Goal: Task Accomplishment & Management: Complete application form

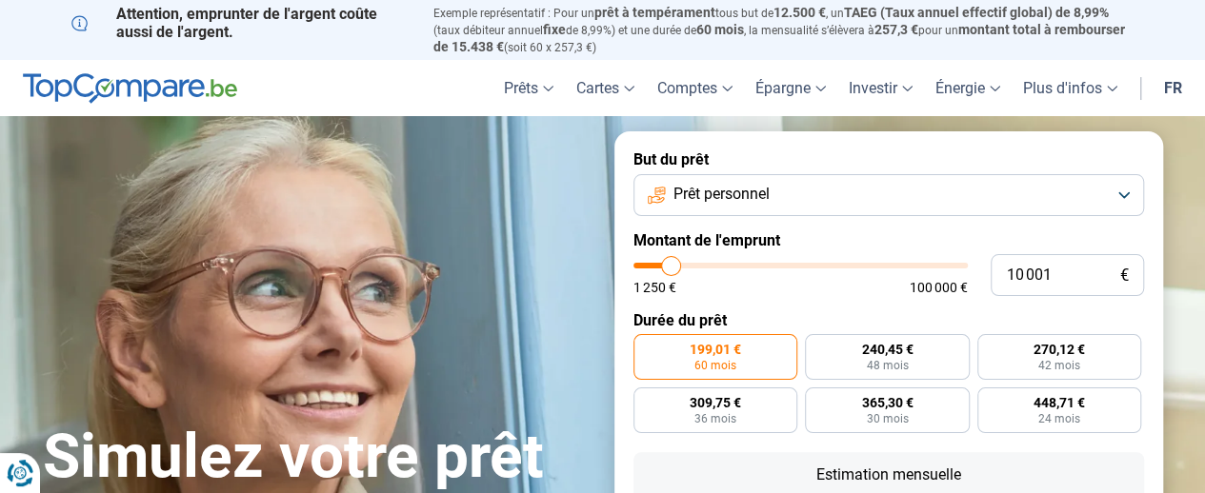
click at [1126, 195] on button "Prêt personnel" at bounding box center [888, 195] width 510 height 42
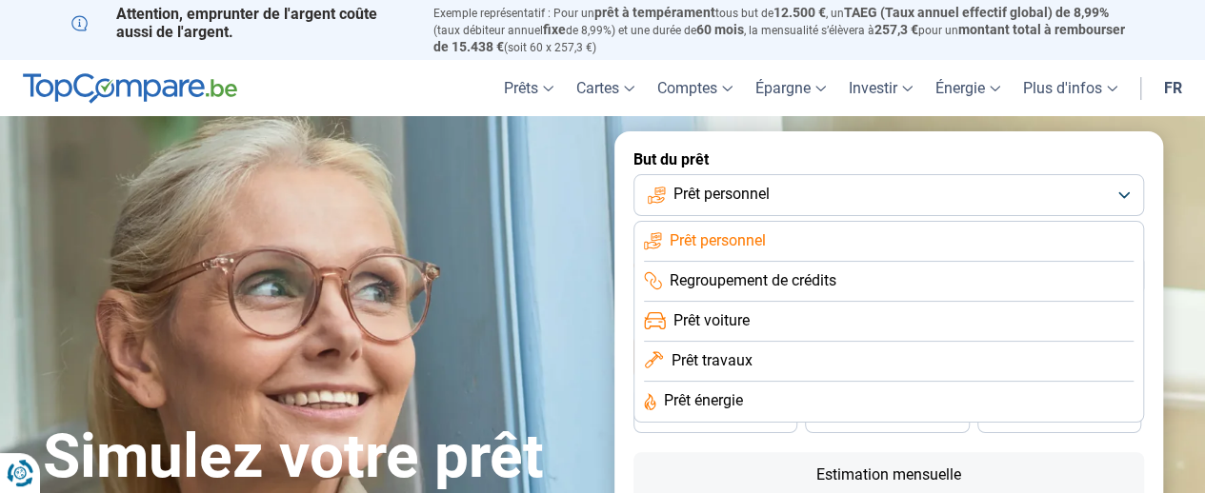
click at [727, 320] on span "Prêt voiture" at bounding box center [711, 320] width 76 height 21
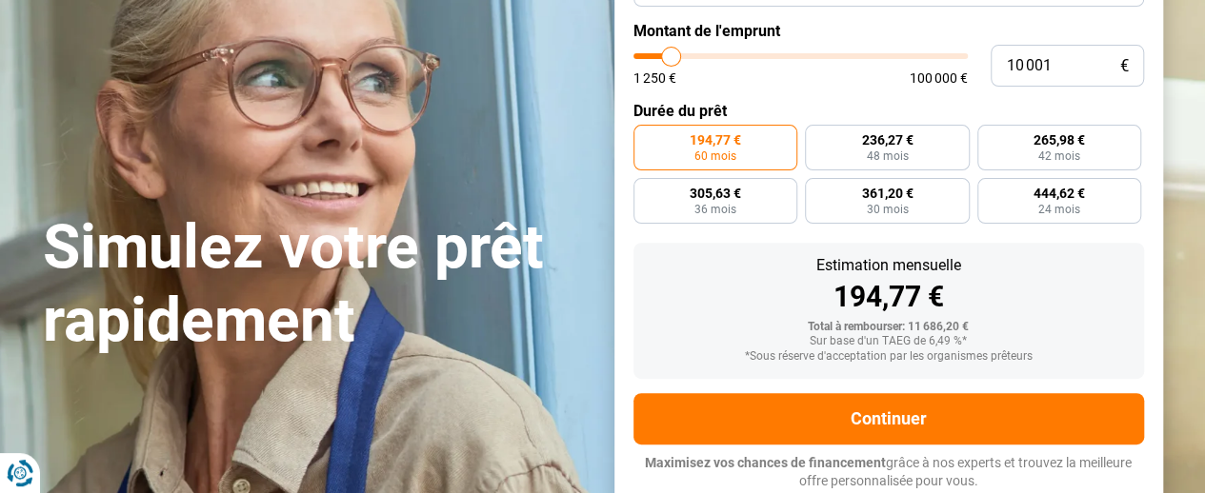
scroll to position [114, 0]
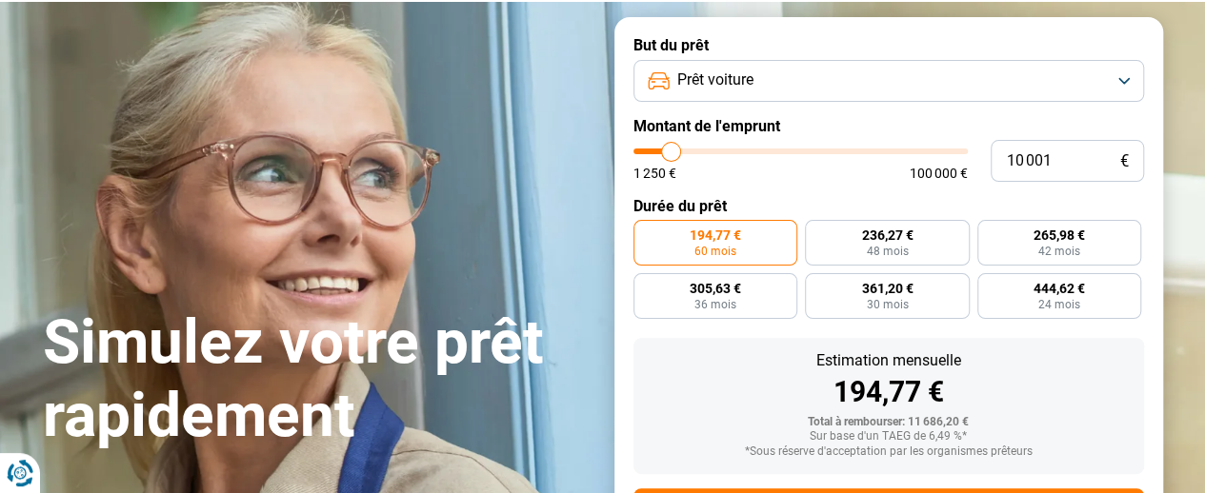
type input "29 250"
type input "29250"
click at [731, 154] on input "range" at bounding box center [800, 152] width 334 height 6
radio input "false"
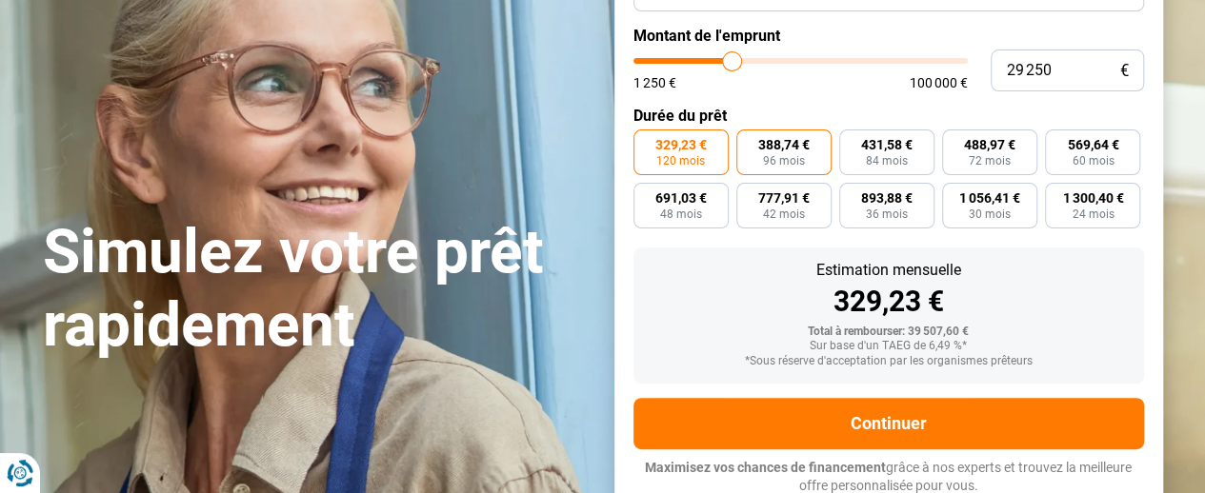
scroll to position [210, 0]
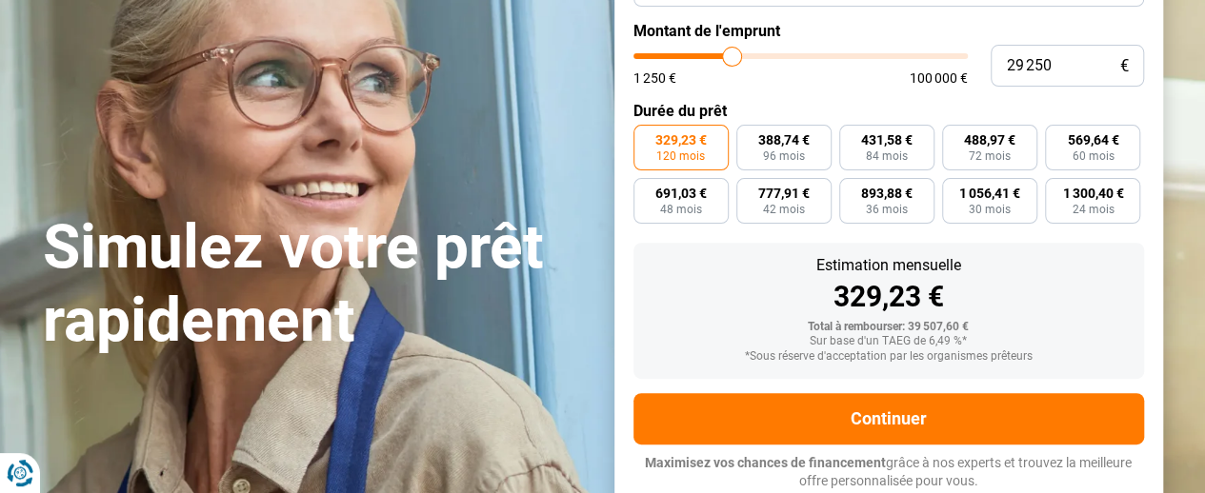
type input "51 000"
type input "51000"
click at [801, 55] on input "range" at bounding box center [800, 56] width 334 height 6
type input "74 500"
type input "74500"
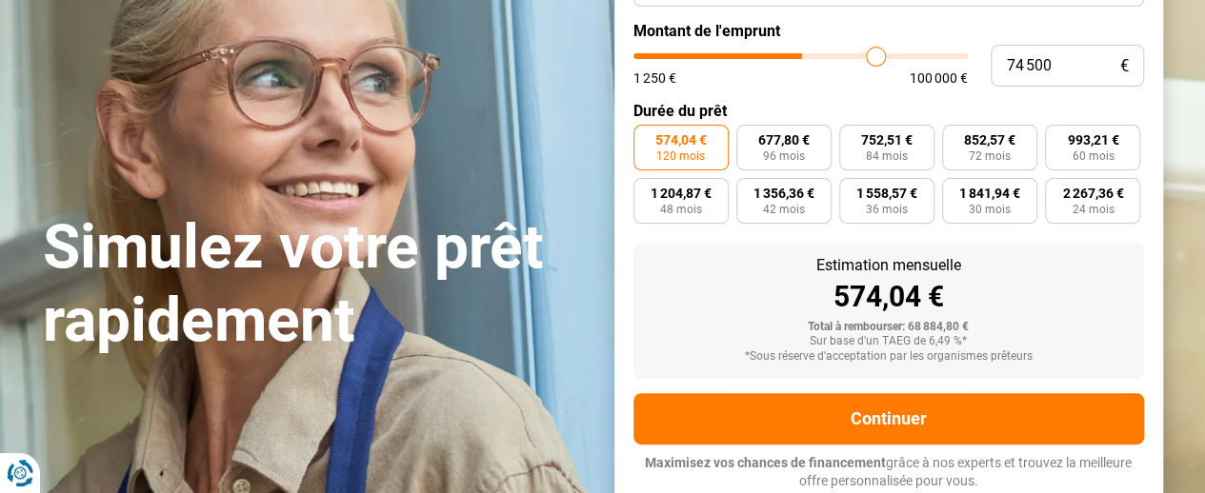
click at [876, 58] on input "range" at bounding box center [800, 56] width 334 height 6
type input "57 000"
type input "57000"
click at [820, 54] on input "range" at bounding box center [800, 56] width 334 height 6
type input "44 750"
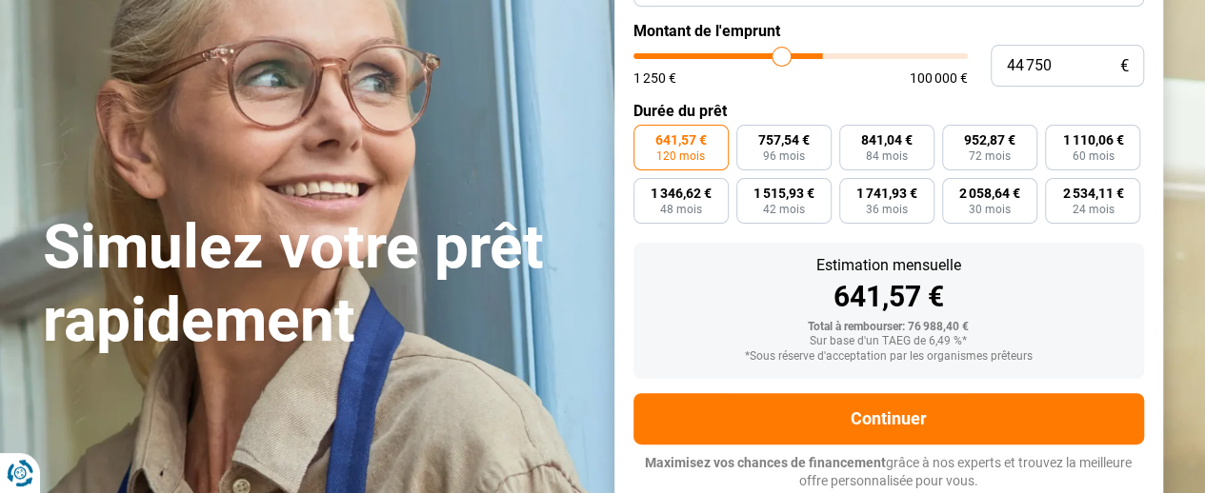
type input "44750"
click at [781, 53] on input "range" at bounding box center [800, 56] width 334 height 6
type input "35 500"
type input "35500"
click at [751, 56] on input "range" at bounding box center [800, 56] width 334 height 6
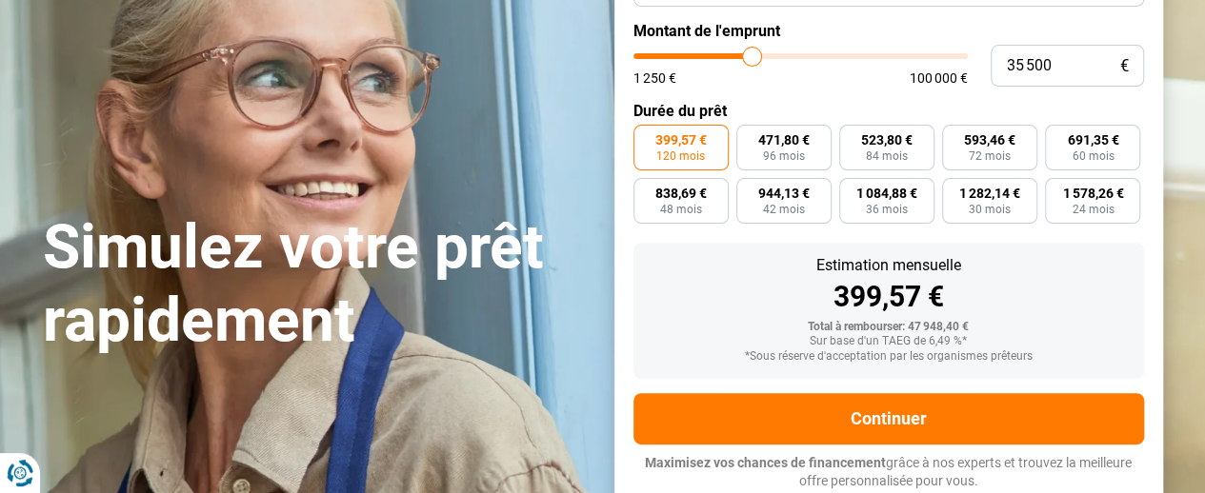
type input "29 000"
type input "29000"
click at [731, 53] on input "range" at bounding box center [800, 56] width 334 height 6
type input "22 250"
type input "22250"
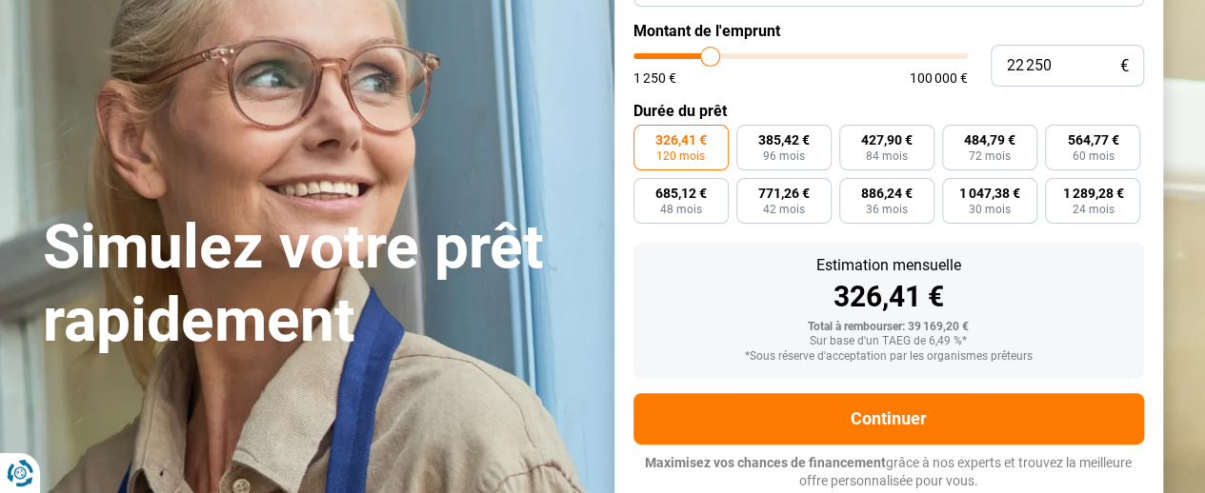
click at [710, 54] on input "range" at bounding box center [800, 56] width 334 height 6
type input "15 500"
type input "15500"
click at [688, 56] on input "range" at bounding box center [800, 56] width 334 height 6
radio input "true"
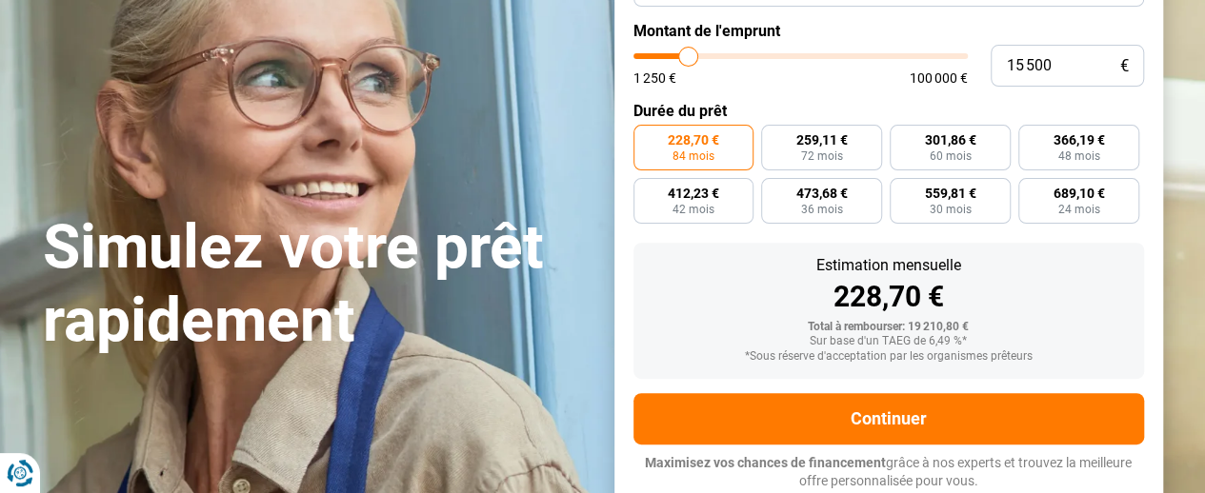
click at [691, 54] on input "range" at bounding box center [800, 56] width 334 height 6
type input "19 250"
type input "19250"
click at [700, 54] on input "range" at bounding box center [800, 56] width 334 height 6
click at [690, 54] on input "range" at bounding box center [800, 56] width 334 height 6
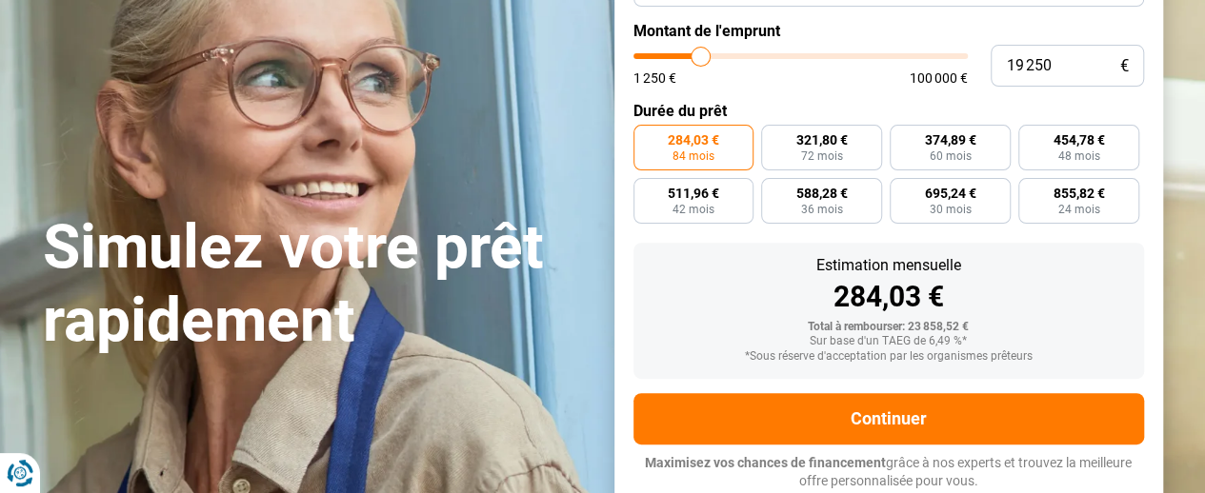
click at [690, 54] on input "range" at bounding box center [800, 56] width 334 height 6
type input "23 500"
type input "23500"
click at [713, 54] on input "range" at bounding box center [800, 56] width 334 height 6
radio input "false"
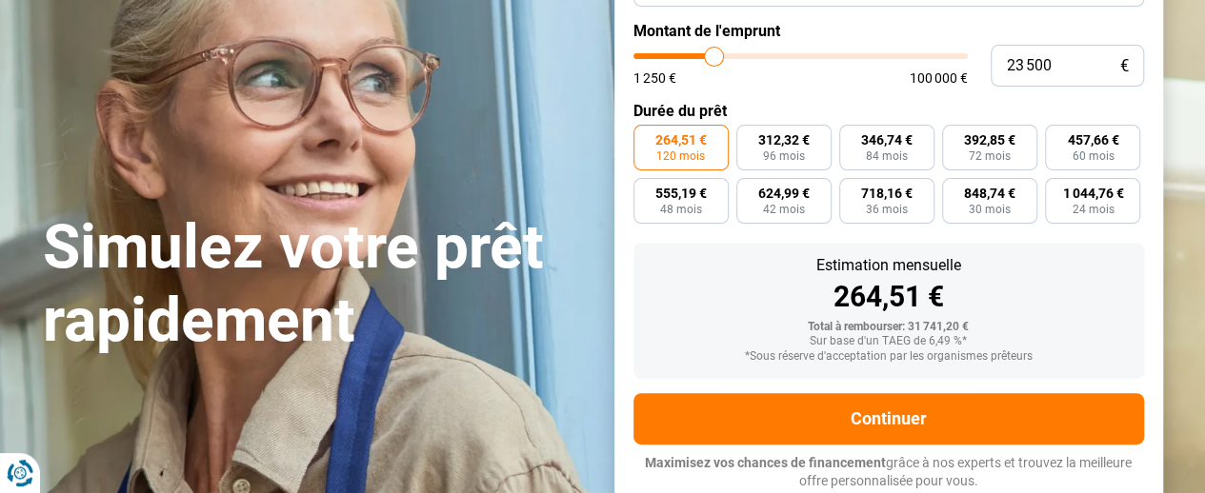
type input "29 000"
type input "29000"
click at [730, 55] on input "range" at bounding box center [800, 56] width 334 height 6
type input "24 250"
type input "24250"
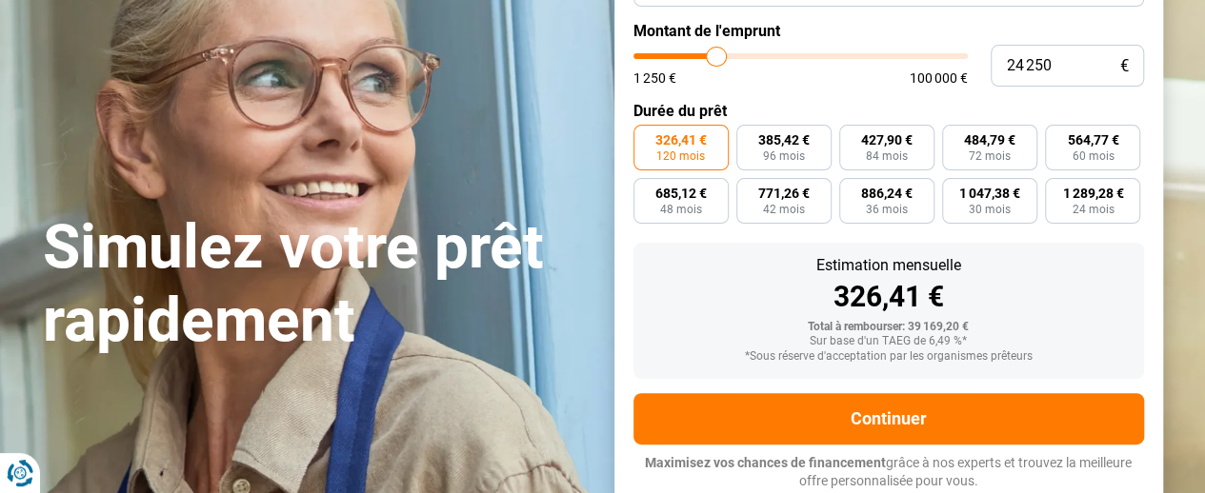
click at [716, 57] on input "range" at bounding box center [800, 56] width 334 height 6
type input "28 000"
type input "28000"
click at [728, 56] on input "range" at bounding box center [800, 56] width 334 height 6
click at [717, 53] on input "range" at bounding box center [800, 56] width 334 height 6
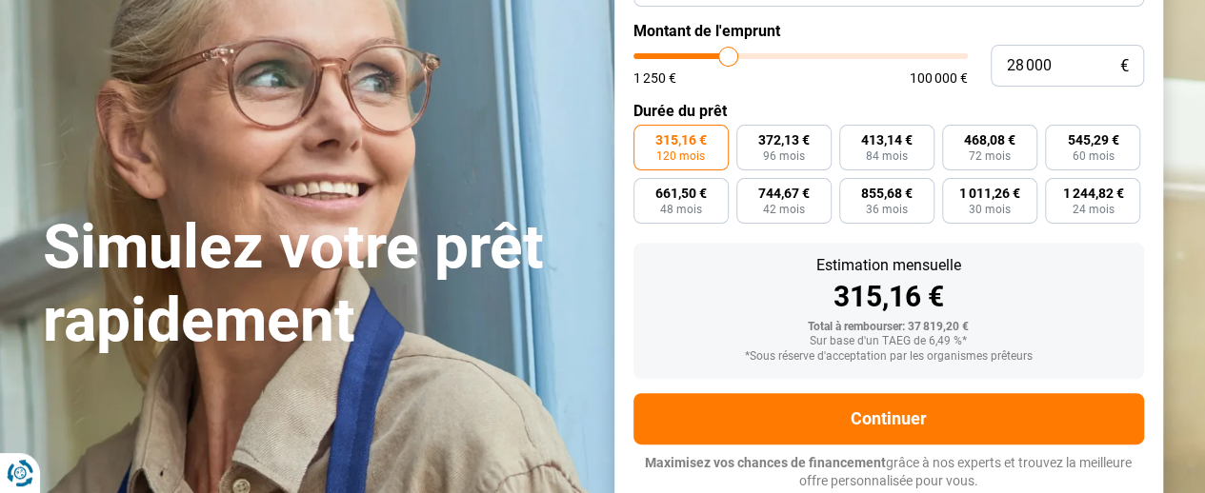
type input "24 000"
type input "24000"
click at [715, 54] on input "range" at bounding box center [800, 56] width 334 height 6
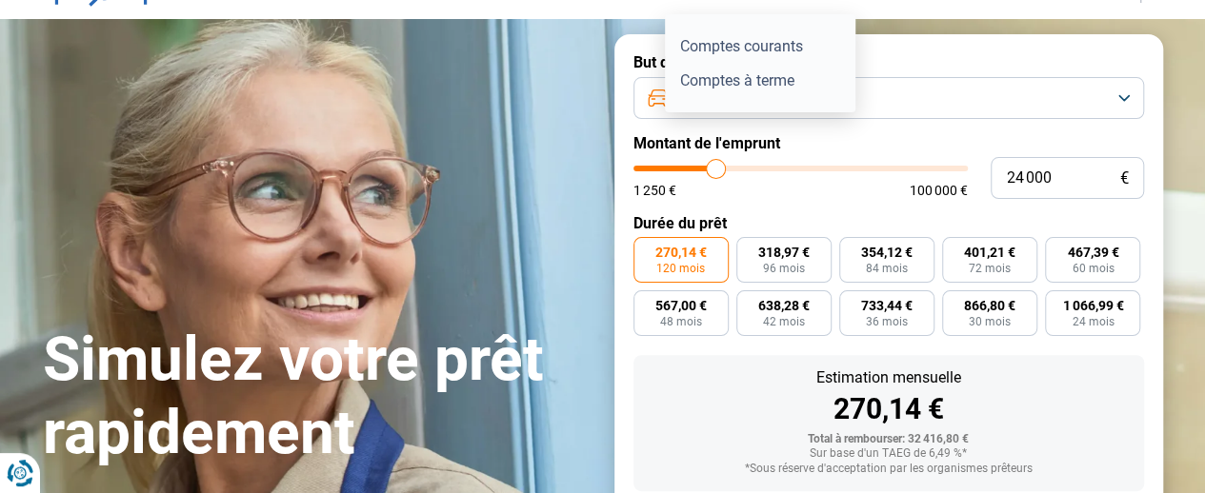
scroll to position [114, 0]
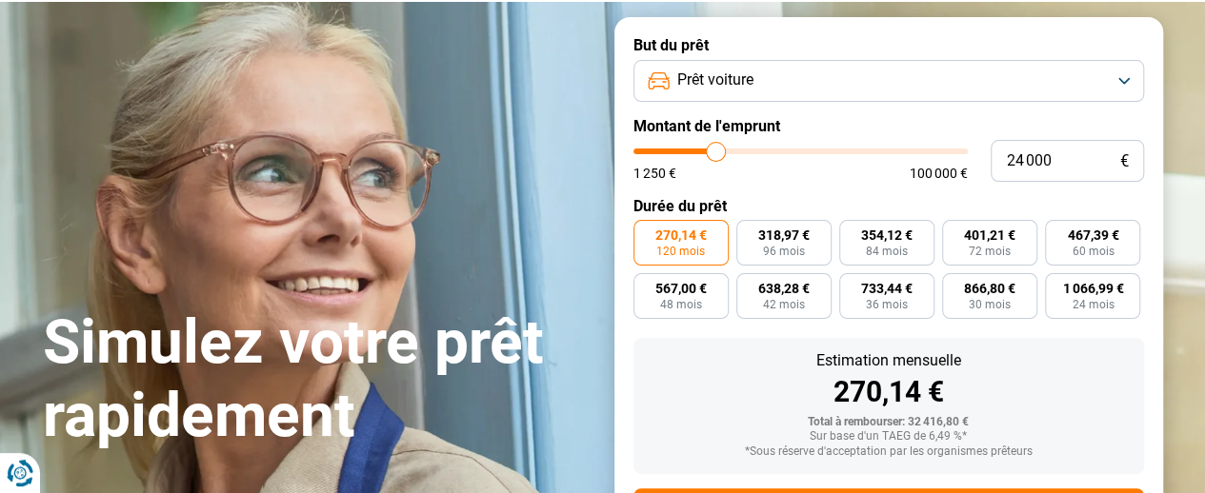
type input "27 000"
type input "27000"
click at [725, 150] on input "range" at bounding box center [800, 152] width 334 height 6
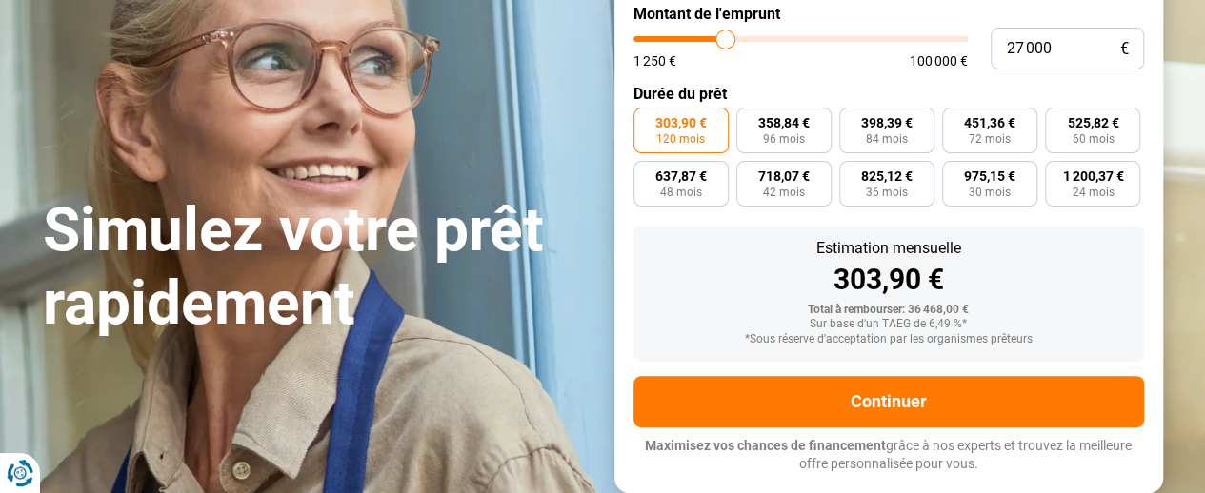
scroll to position [210, 0]
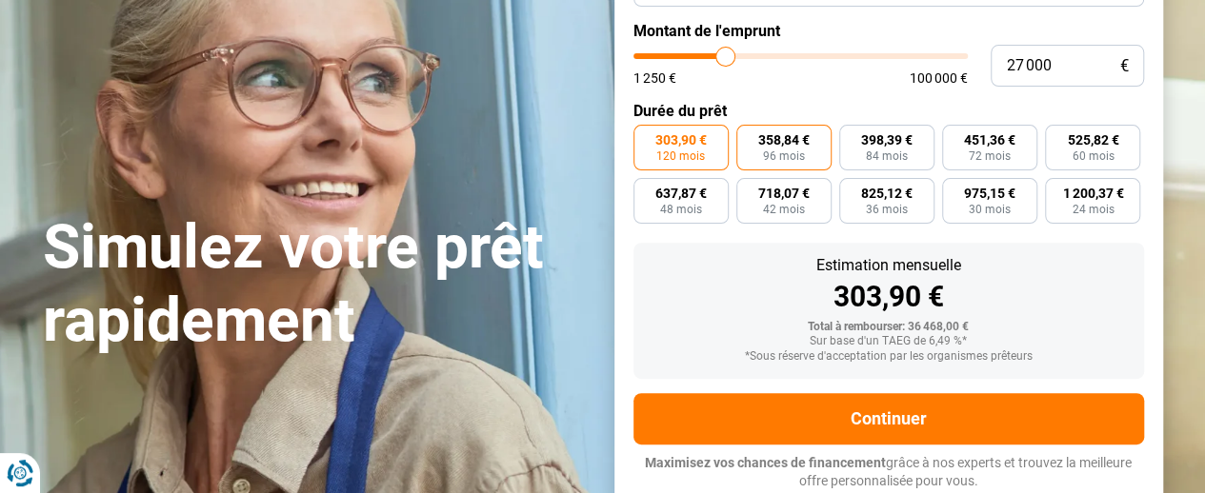
click at [788, 146] on span "358,84 €" at bounding box center [783, 139] width 51 height 13
click at [749, 137] on input "358,84 € 96 mois" at bounding box center [742, 131] width 12 height 12
radio input "true"
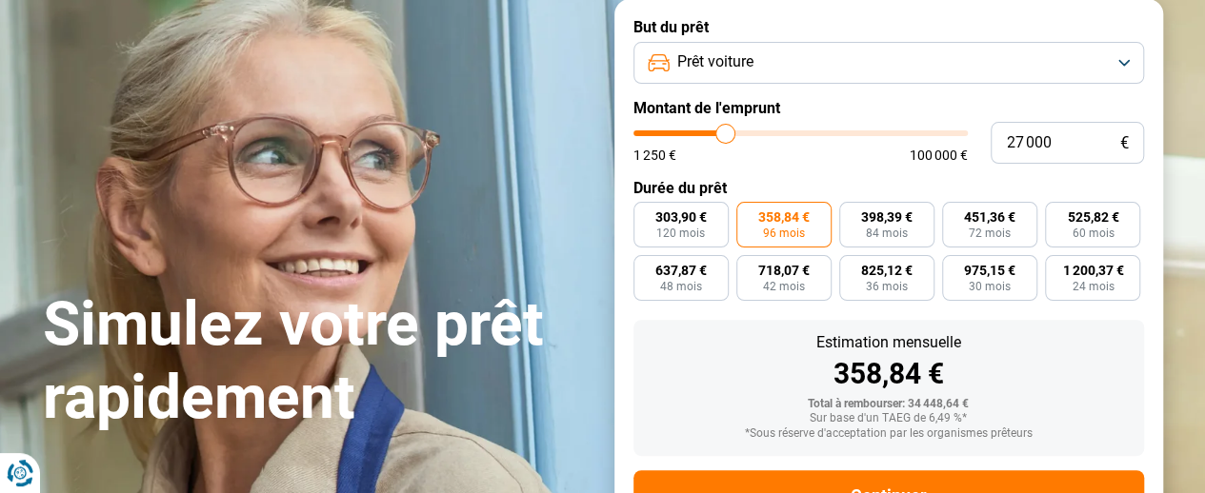
scroll to position [114, 0]
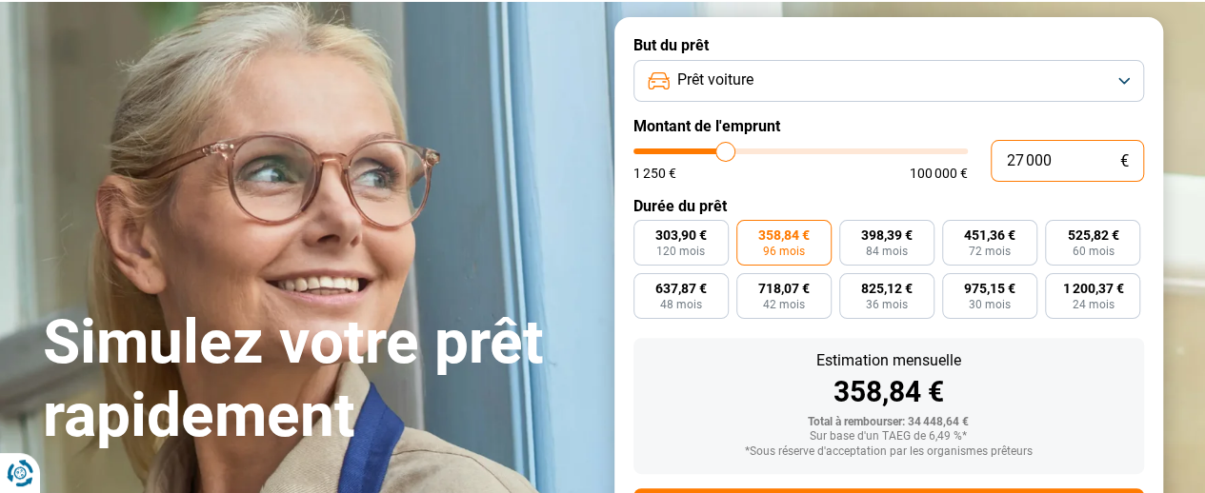
click at [1059, 157] on input "27 000" at bounding box center [1067, 161] width 153 height 42
type input "2 700"
type input "2750"
type input "270"
type input "1250"
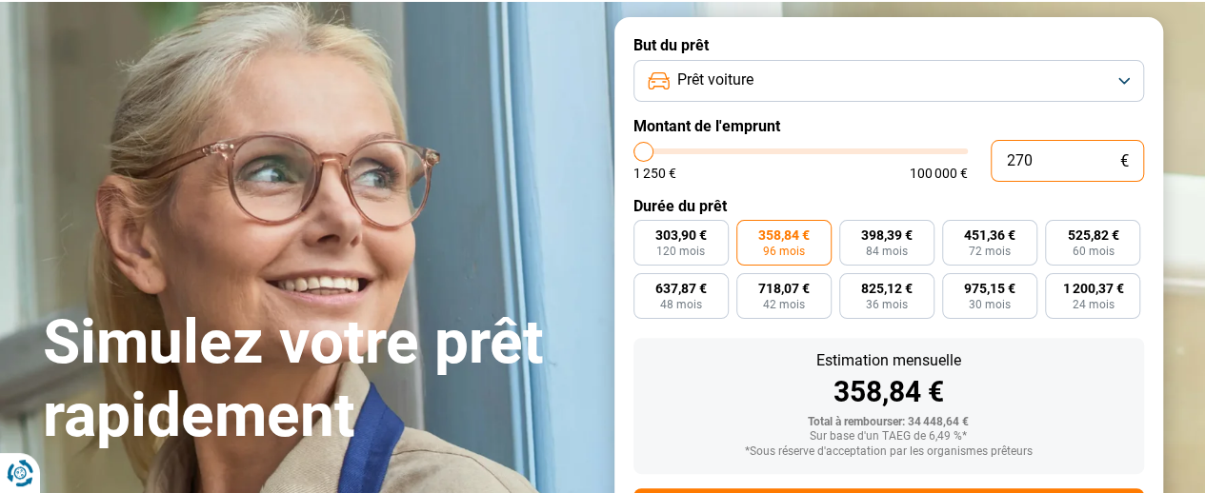
type input "27"
type input "1250"
type input "2"
type input "1250"
type input "0"
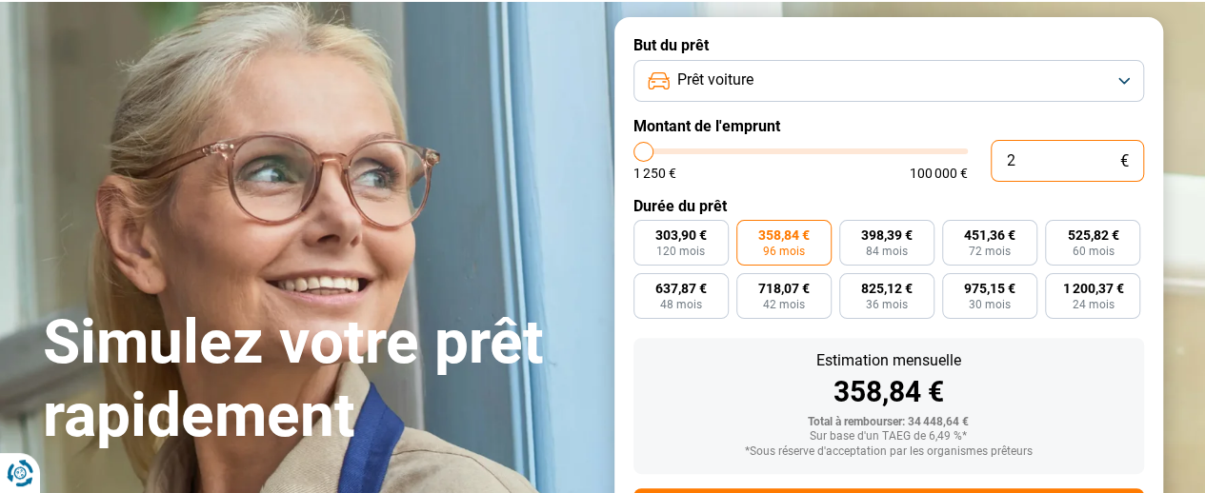
type input "1250"
type input "1 250"
type input "1250"
radio input "true"
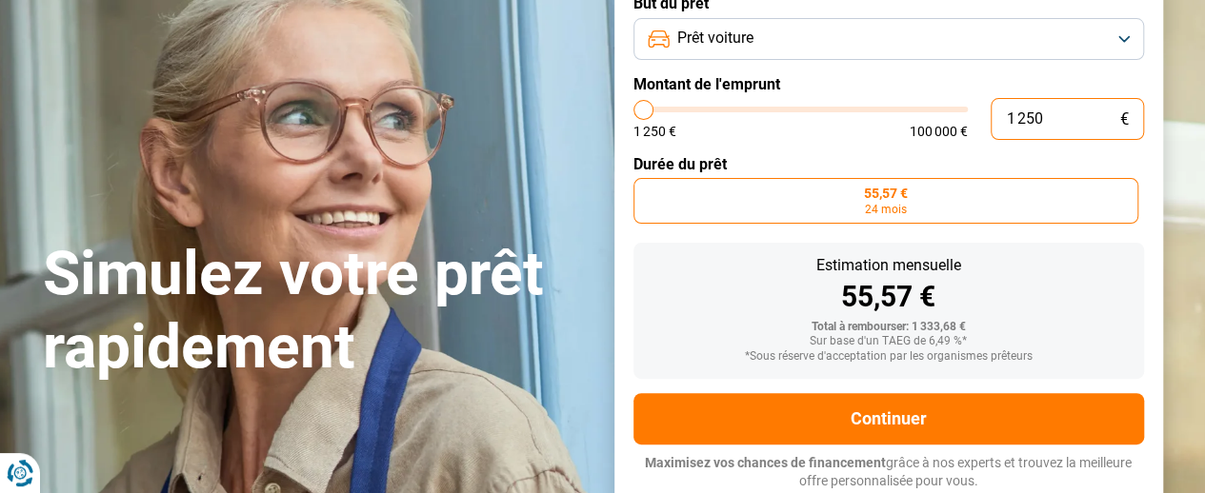
scroll to position [156, 0]
type input "22 000"
type input "22000"
radio input "false"
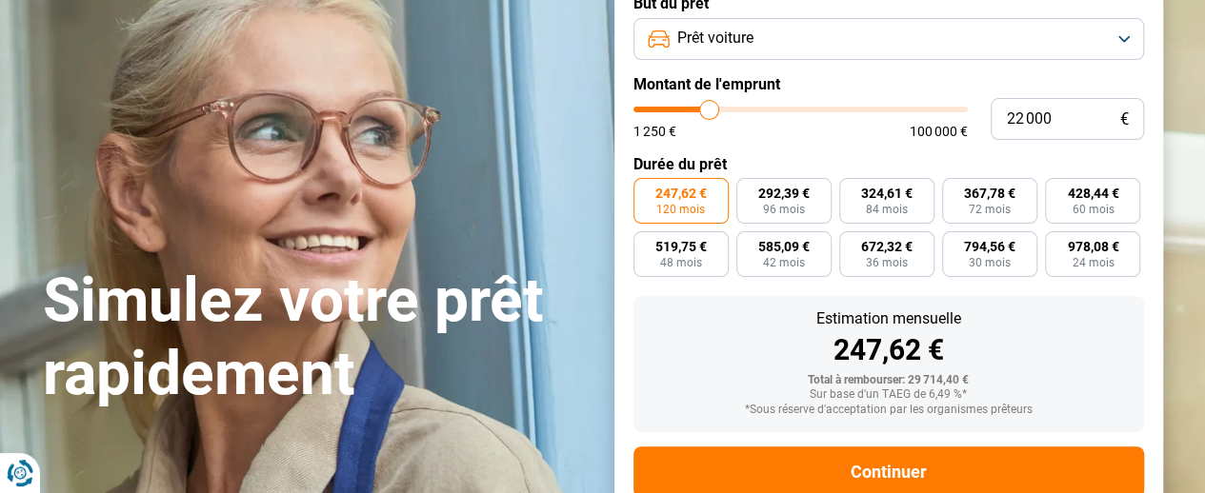
type input "22000"
click at [709, 109] on input "range" at bounding box center [800, 110] width 334 height 6
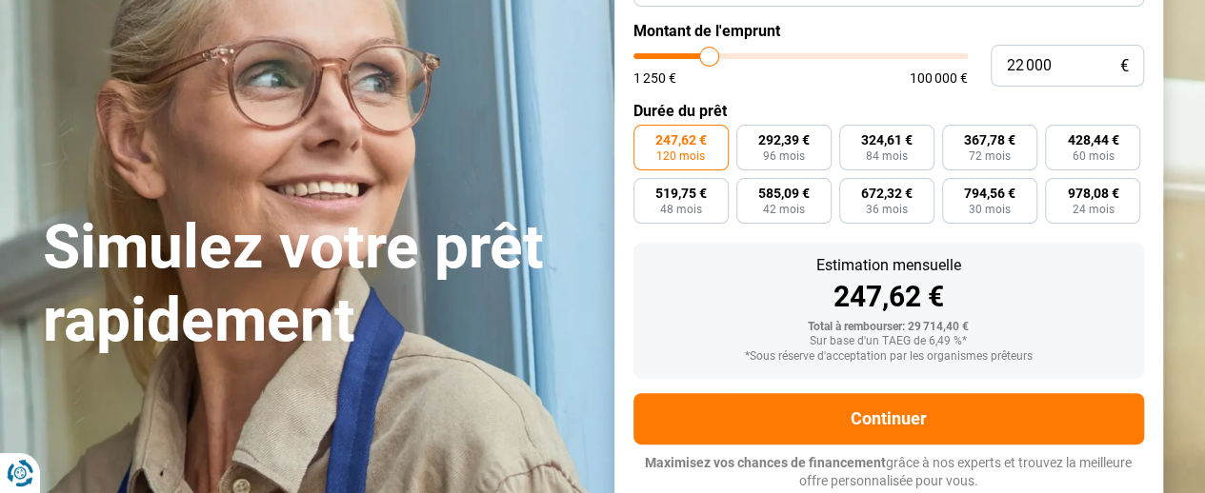
type input "30 250"
type input "30250"
click at [735, 54] on input "range" at bounding box center [800, 56] width 334 height 6
type input "37 000"
type input "37000"
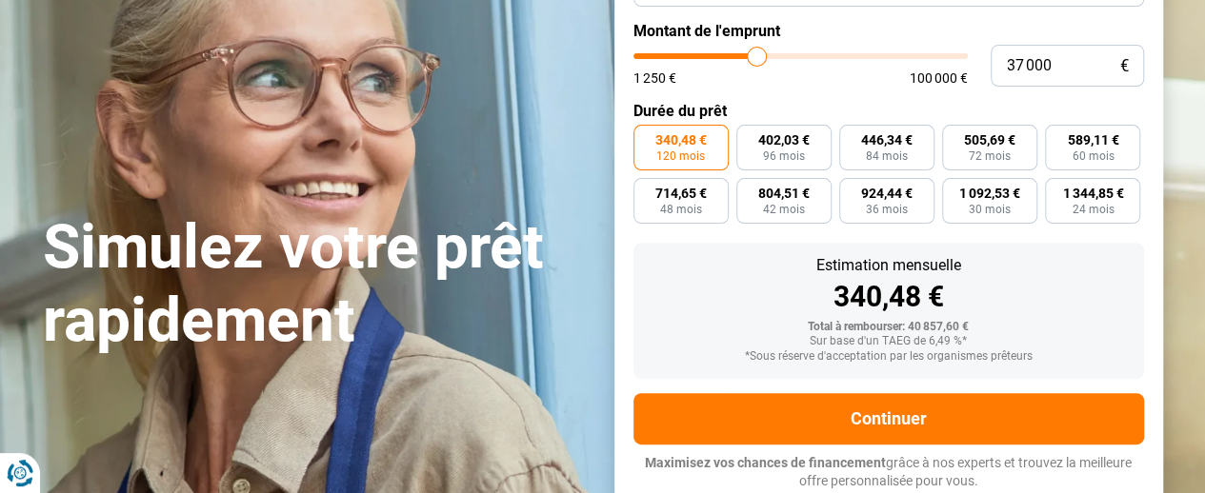
click at [756, 55] on input "range" at bounding box center [800, 56] width 334 height 6
type input "46 000"
type input "46000"
click at [785, 56] on input "range" at bounding box center [800, 56] width 334 height 6
type input "52 250"
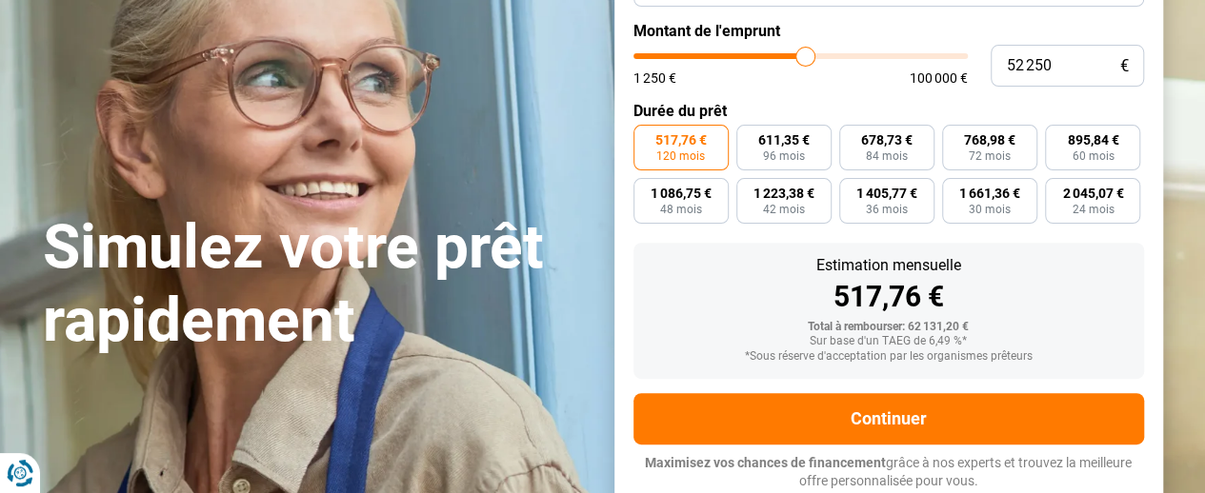
type input "52250"
click at [805, 54] on input "range" at bounding box center [800, 56] width 334 height 6
type input "46 500"
type input "46500"
click at [787, 54] on input "range" at bounding box center [800, 56] width 334 height 6
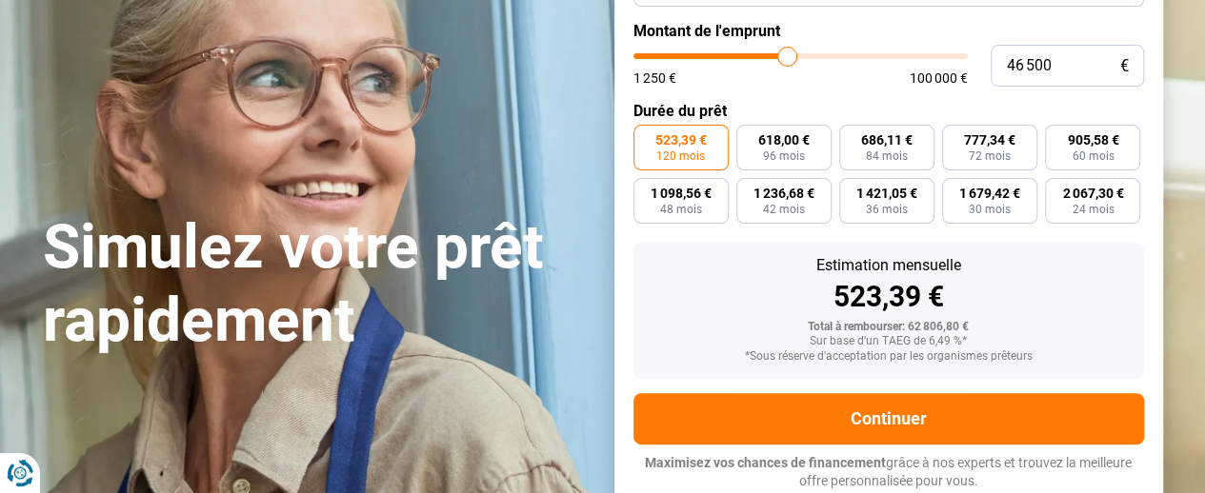
type input "51 500"
type input "51500"
click at [802, 55] on input "range" at bounding box center [800, 56] width 334 height 6
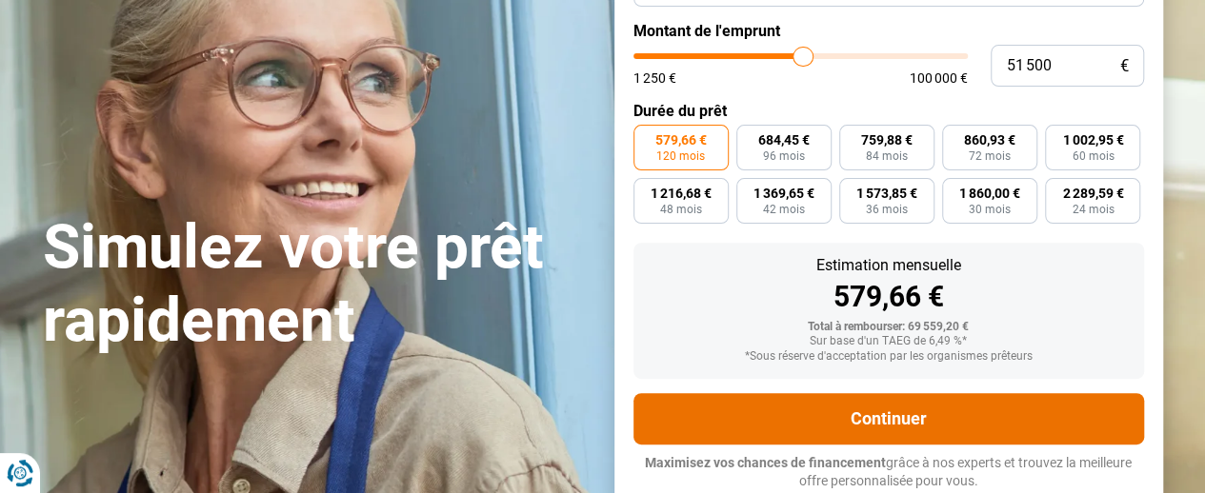
click at [890, 420] on button "Continuer" at bounding box center [888, 418] width 510 height 51
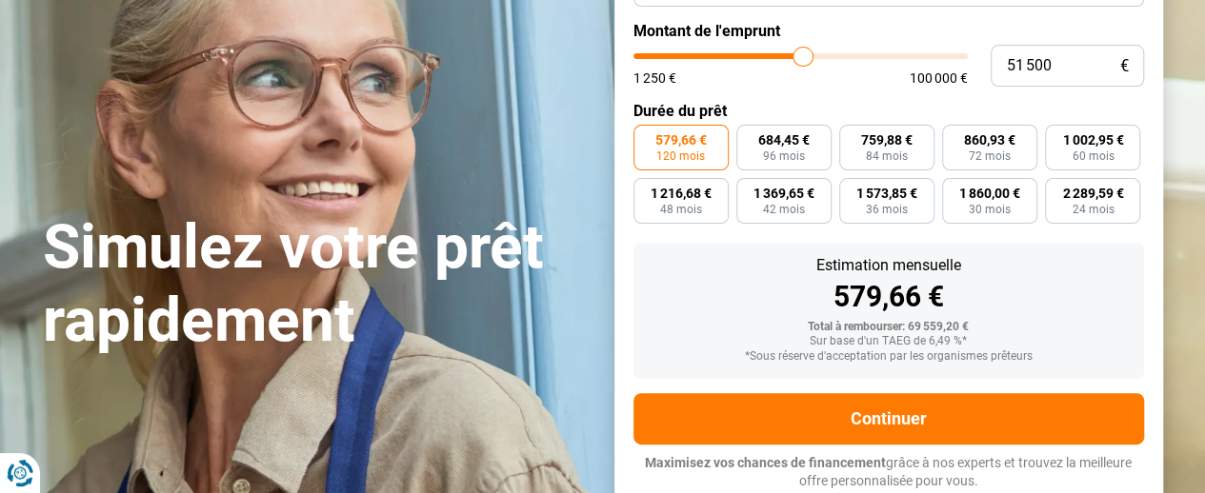
type input "41 250"
type input "41250"
click at [770, 58] on input "range" at bounding box center [800, 56] width 334 height 6
type input "32 250"
type input "32250"
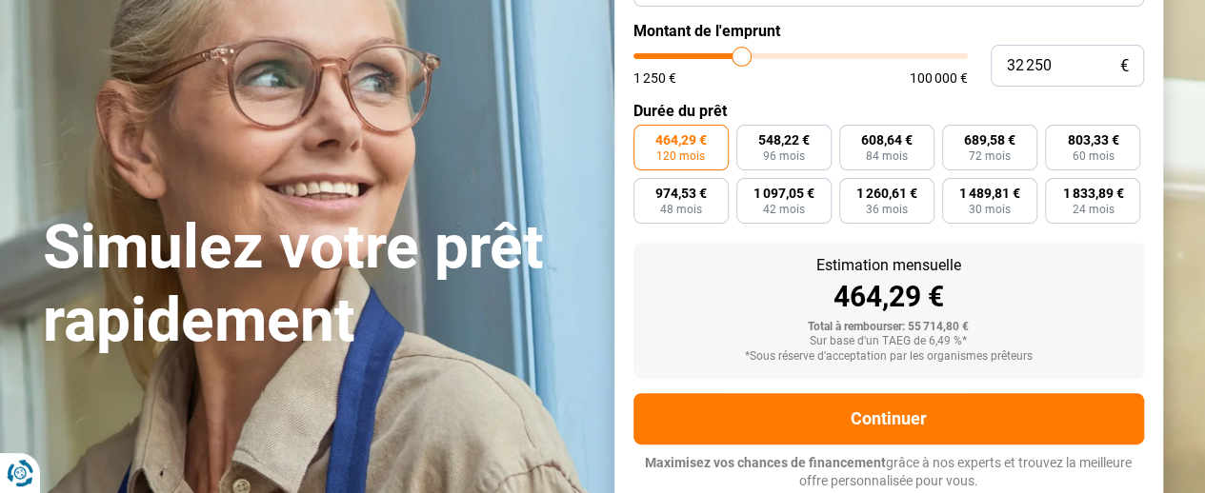
click at [741, 56] on input "range" at bounding box center [800, 56] width 334 height 6
type input "25 500"
type input "25500"
click at [720, 57] on input "range" at bounding box center [800, 56] width 334 height 6
type input "21 250"
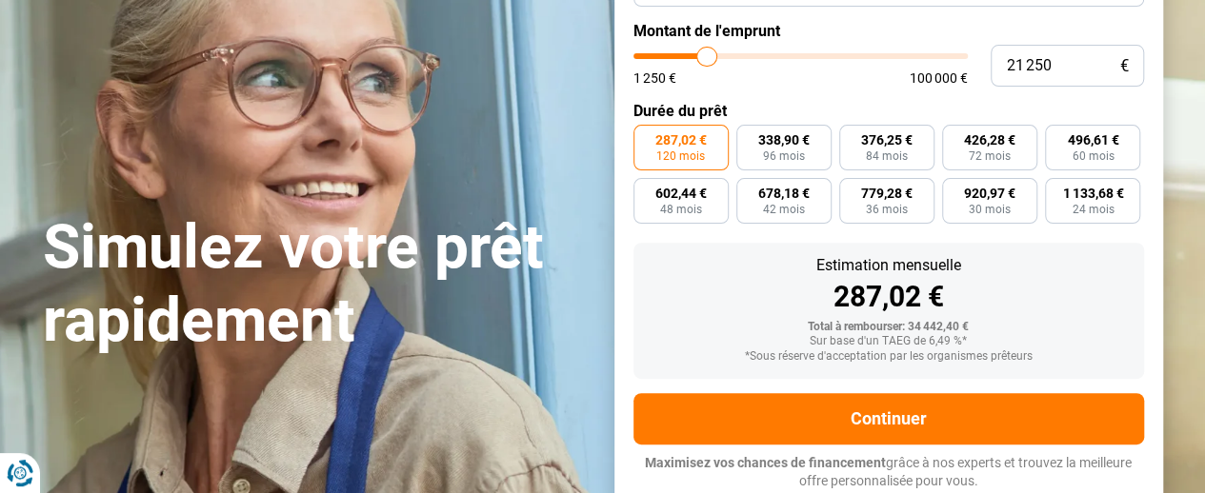
type input "21250"
click at [707, 55] on input "range" at bounding box center [800, 56] width 334 height 6
click at [716, 56] on input "range" at bounding box center [800, 56] width 334 height 6
type input "24 750"
type input "24750"
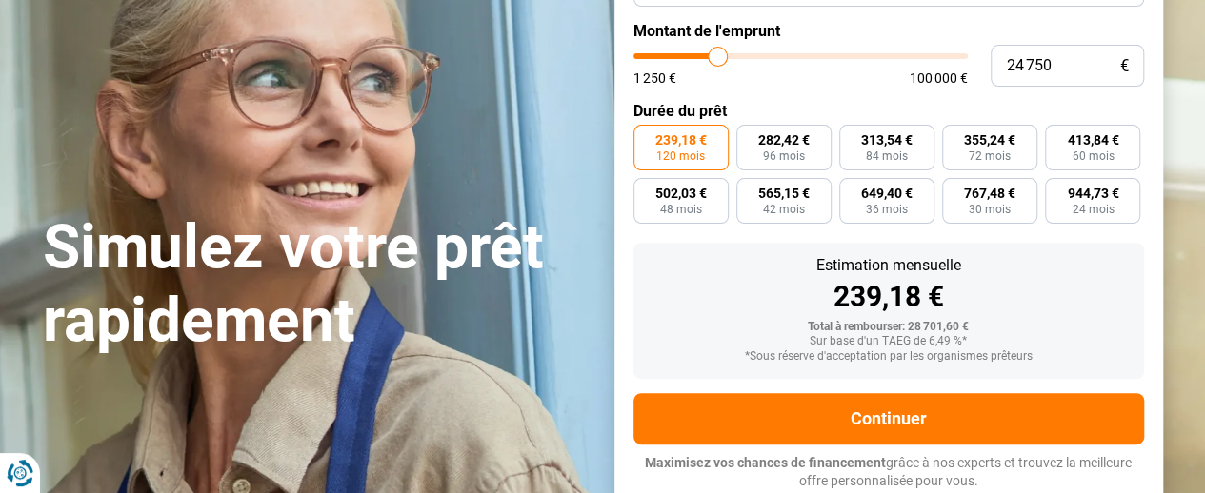
click at [717, 56] on input "range" at bounding box center [800, 56] width 334 height 6
type input "20 750"
type input "20750"
click at [705, 55] on input "range" at bounding box center [800, 56] width 334 height 6
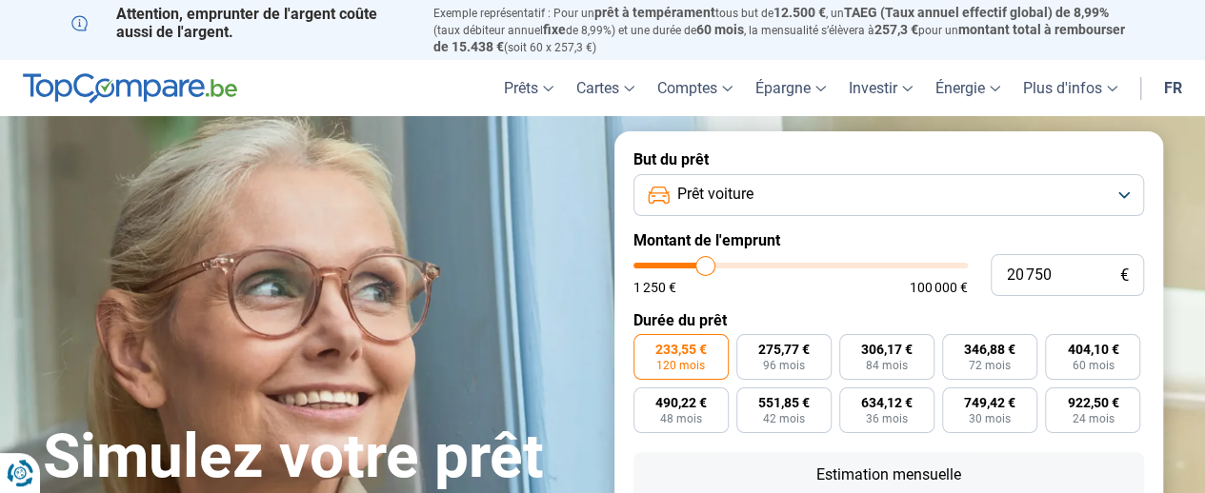
scroll to position [95, 0]
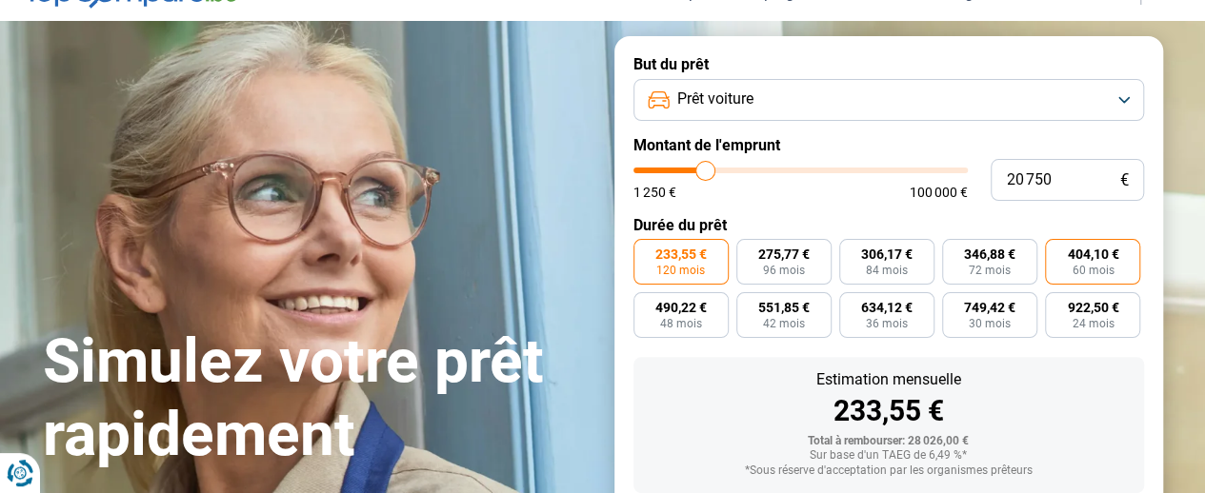
click at [1105, 269] on span "60 mois" at bounding box center [1092, 270] width 42 height 11
click at [1057, 251] on input "404,10 € 60 mois" at bounding box center [1051, 245] width 12 height 12
radio input "true"
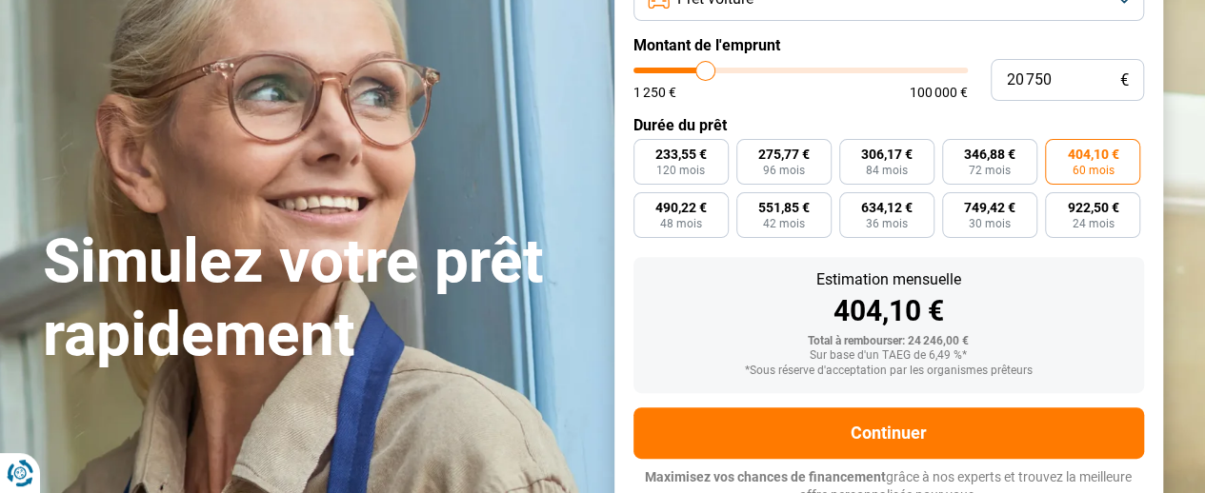
scroll to position [210, 0]
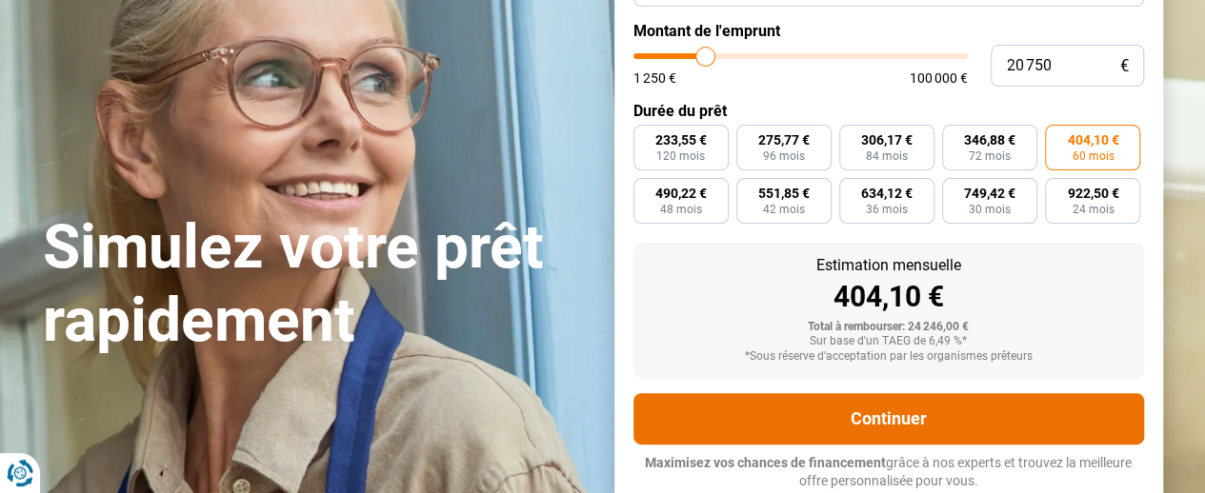
click at [893, 422] on button "Continuer" at bounding box center [888, 418] width 510 height 51
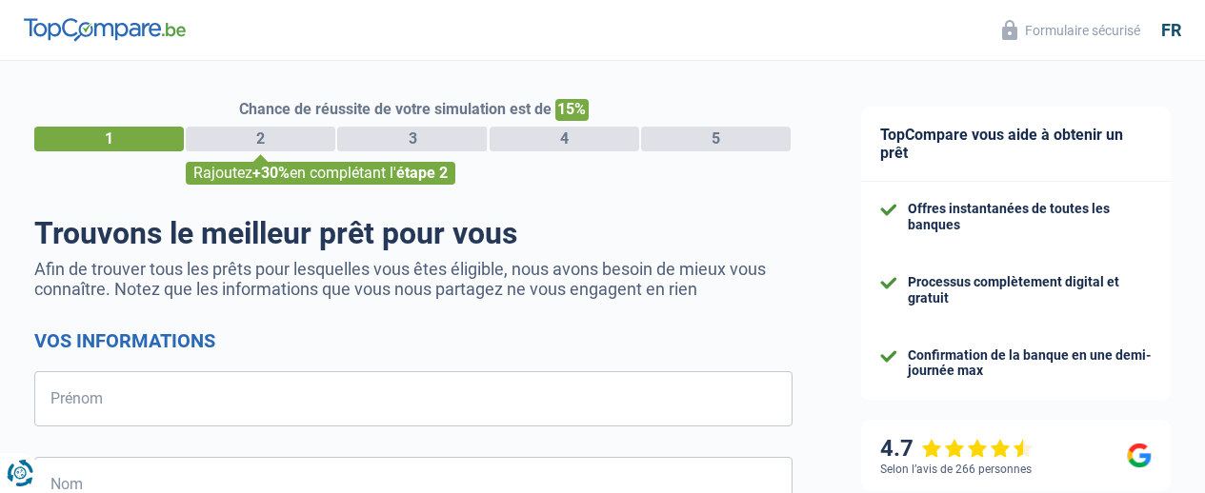
select select "32"
